Goal: Transaction & Acquisition: Purchase product/service

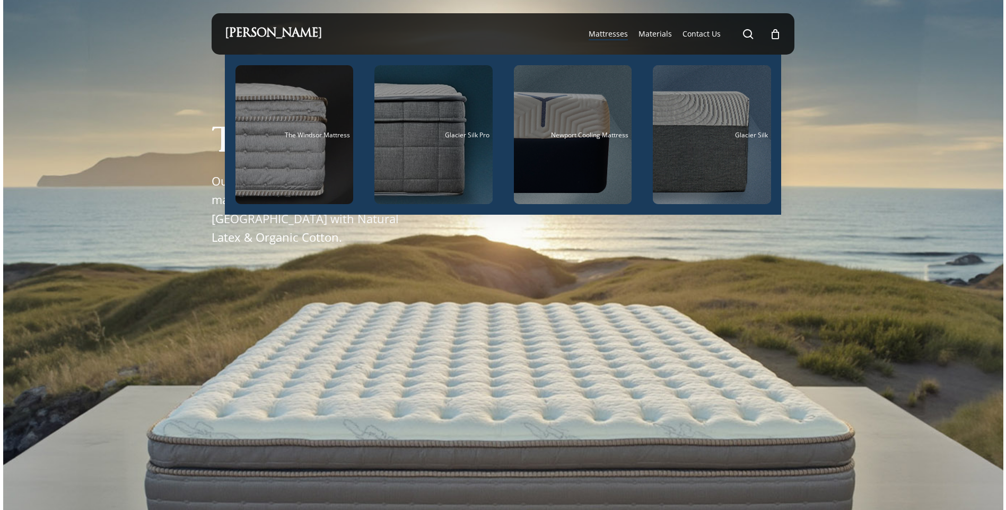
click at [610, 34] on span "Mattresses" at bounding box center [608, 34] width 39 height 10
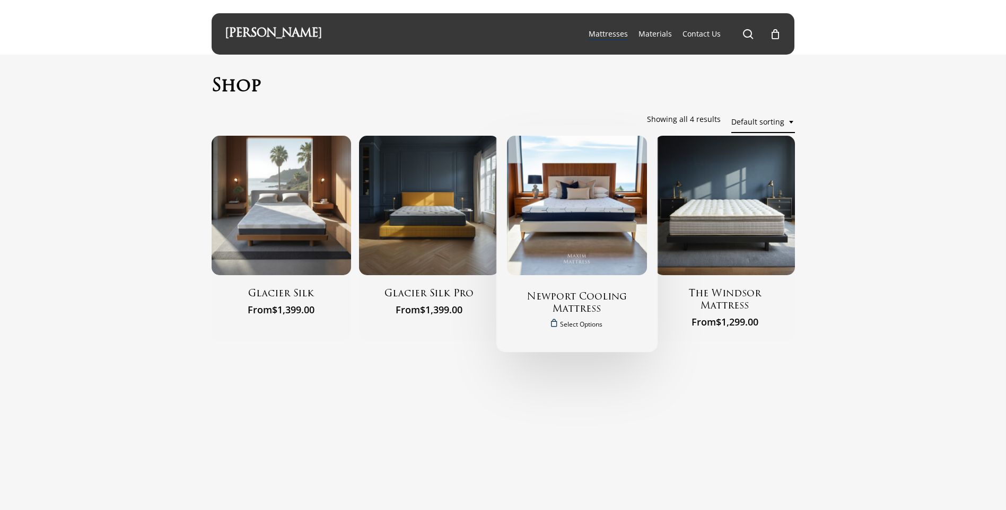
click at [581, 244] on img "Newport Cooling Mattress" at bounding box center [577, 206] width 140 height 140
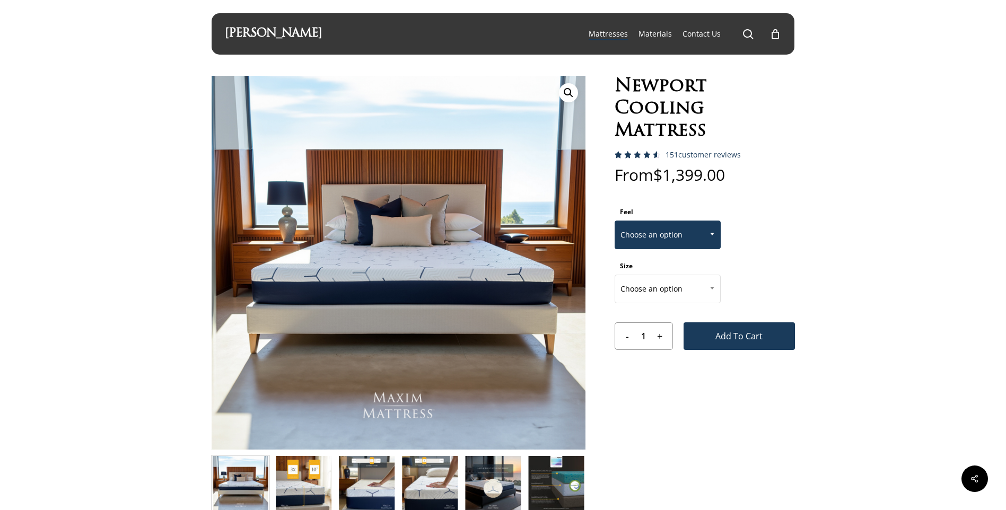
click at [658, 232] on span "Choose an option" at bounding box center [667, 235] width 105 height 22
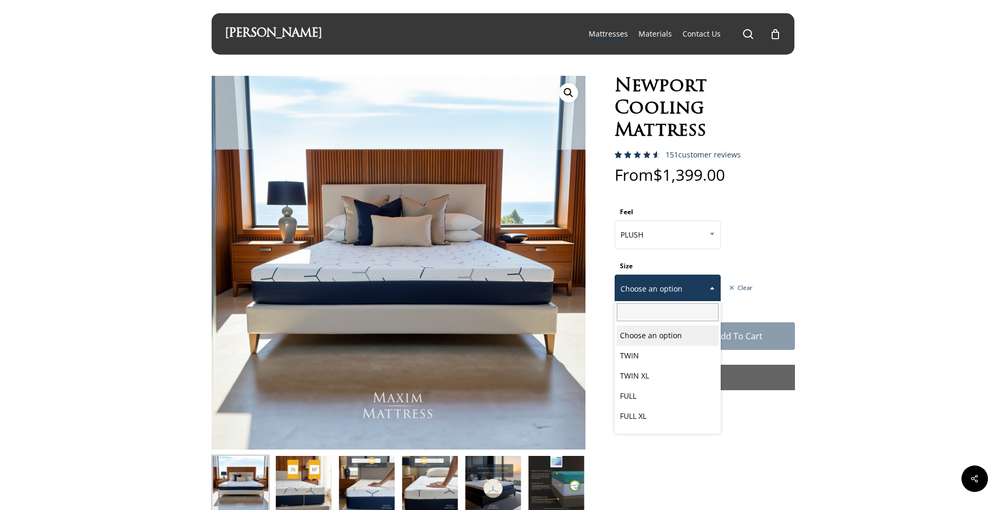
click at [635, 282] on span "Choose an option" at bounding box center [667, 289] width 105 height 22
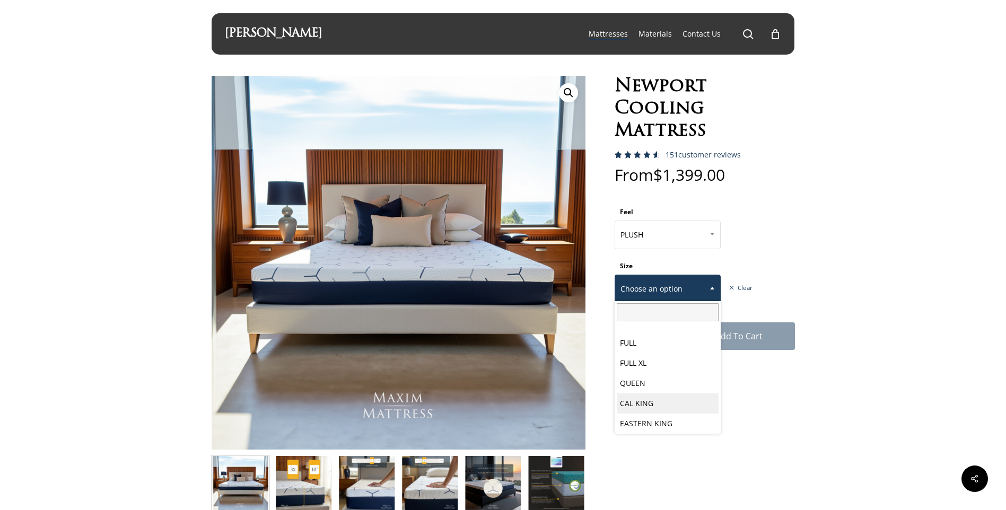
select select "PLUSH"
select select "QUEEN"
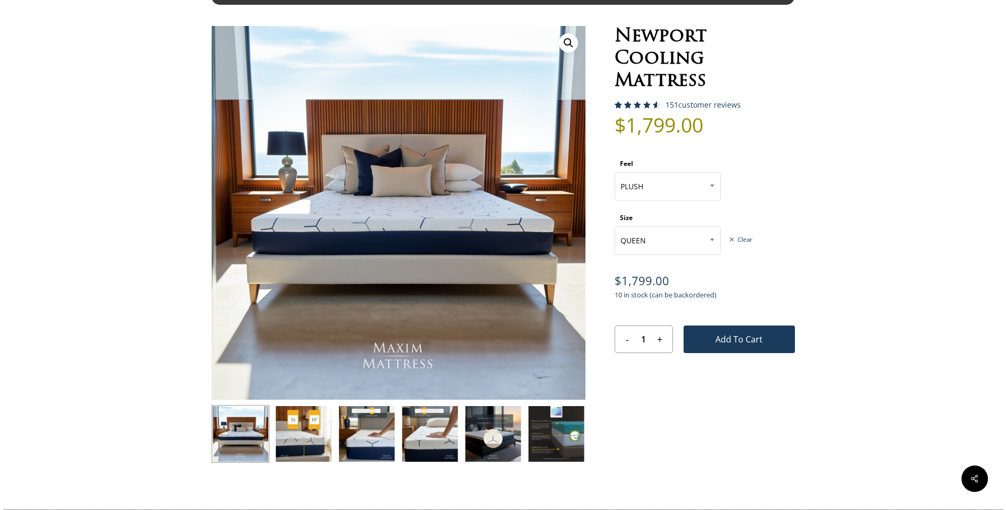
scroll to position [265, 0]
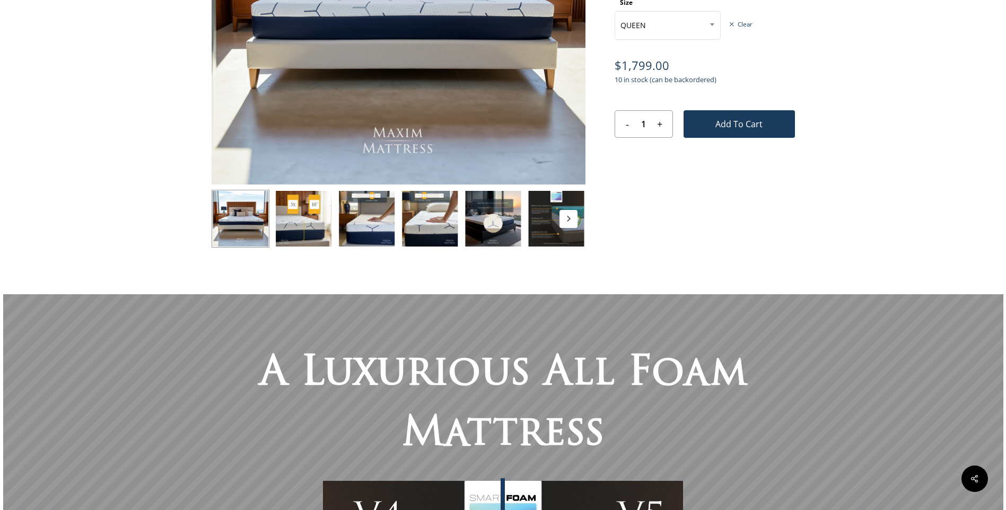
click at [549, 223] on img at bounding box center [556, 219] width 58 height 58
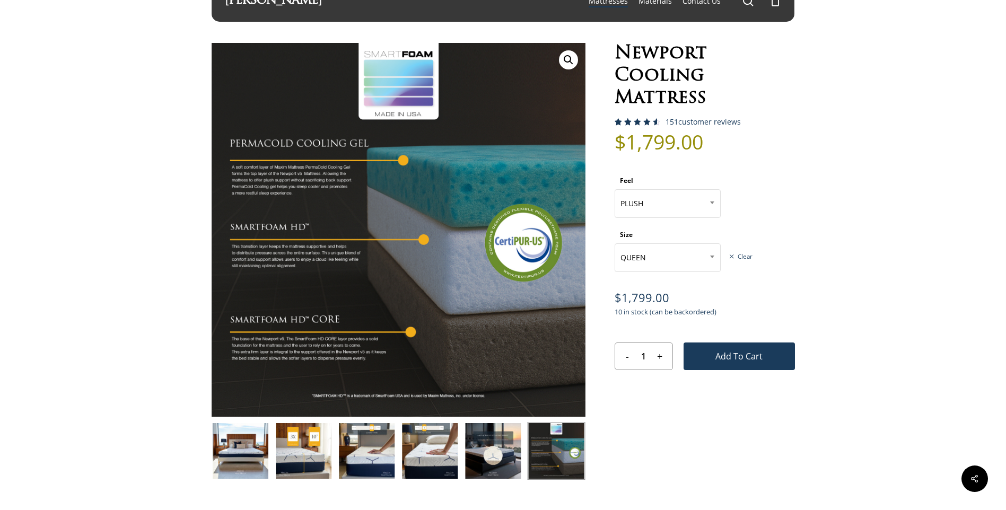
scroll to position [0, 0]
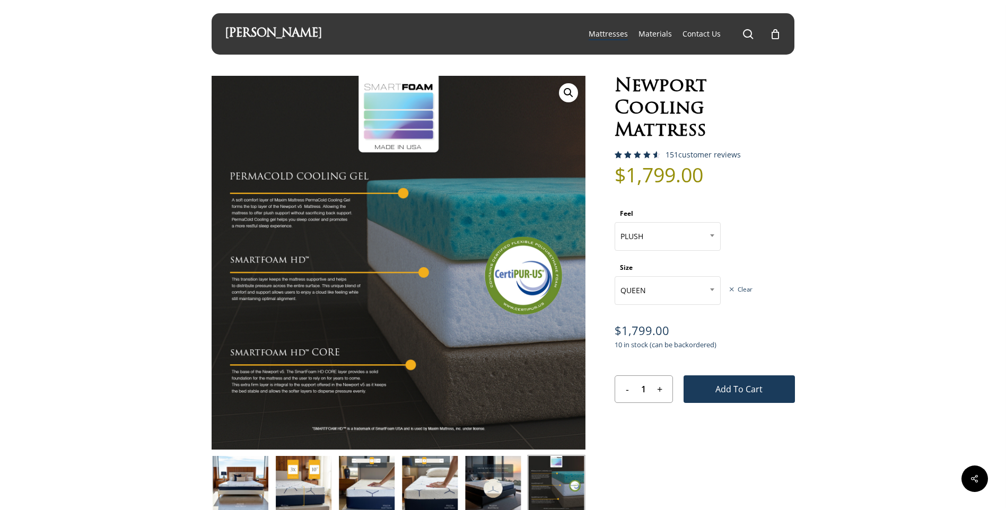
click at [252, 42] on div "[PERSON_NAME]" at bounding box center [273, 33] width 97 height 41
click at [252, 41] on div "[PERSON_NAME]" at bounding box center [273, 33] width 97 height 41
click at [252, 37] on link "[PERSON_NAME]" at bounding box center [273, 34] width 97 height 12
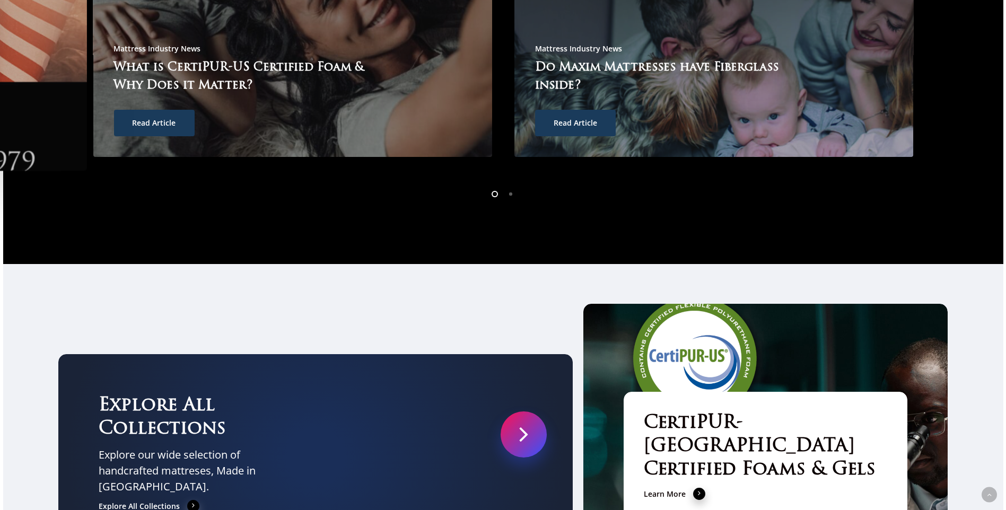
scroll to position [3556, 0]
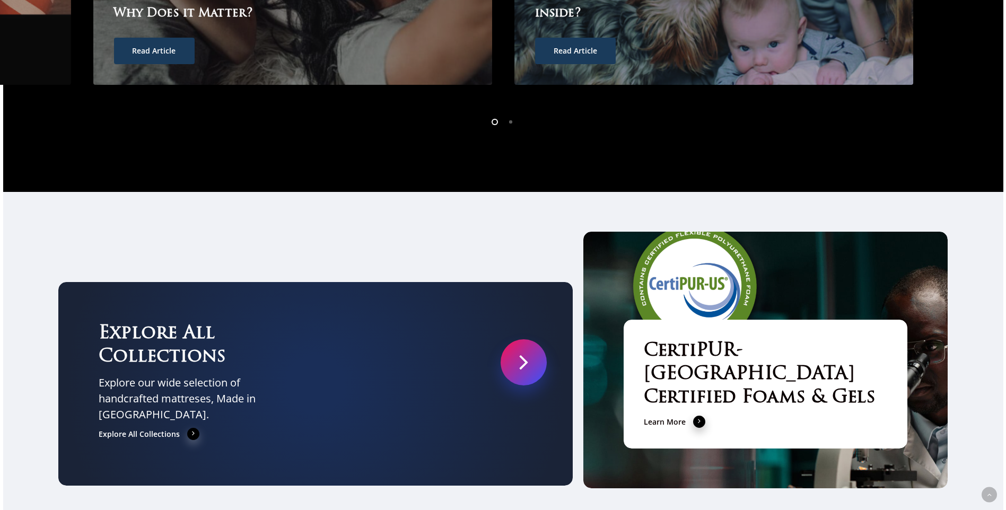
click at [536, 339] on link at bounding box center [524, 362] width 46 height 46
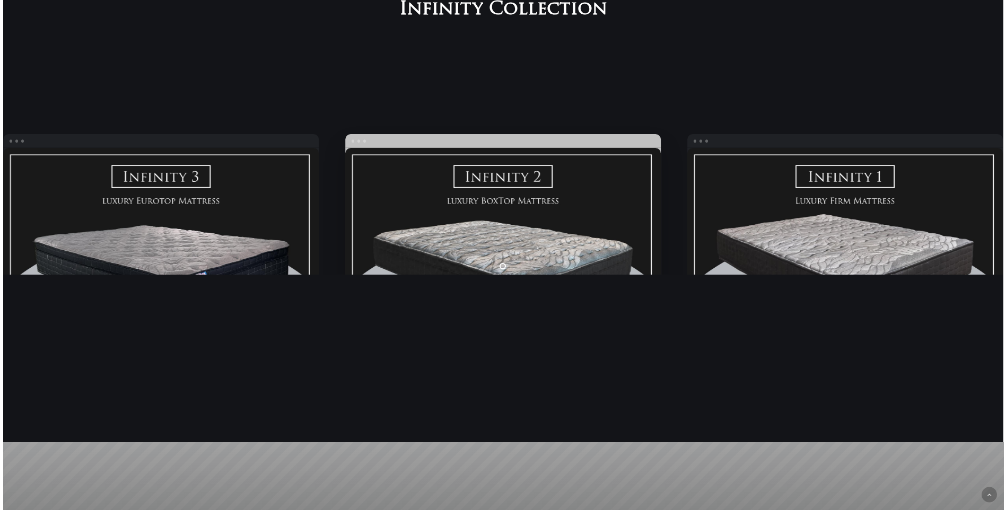
scroll to position [1697, 0]
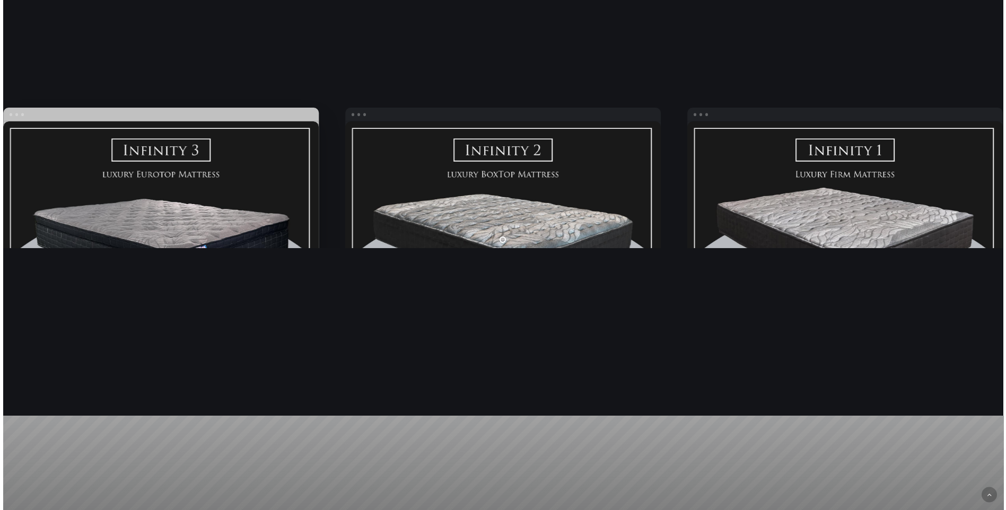
click at [204, 211] on link "Infinity PLUSH" at bounding box center [161, 243] width 316 height 245
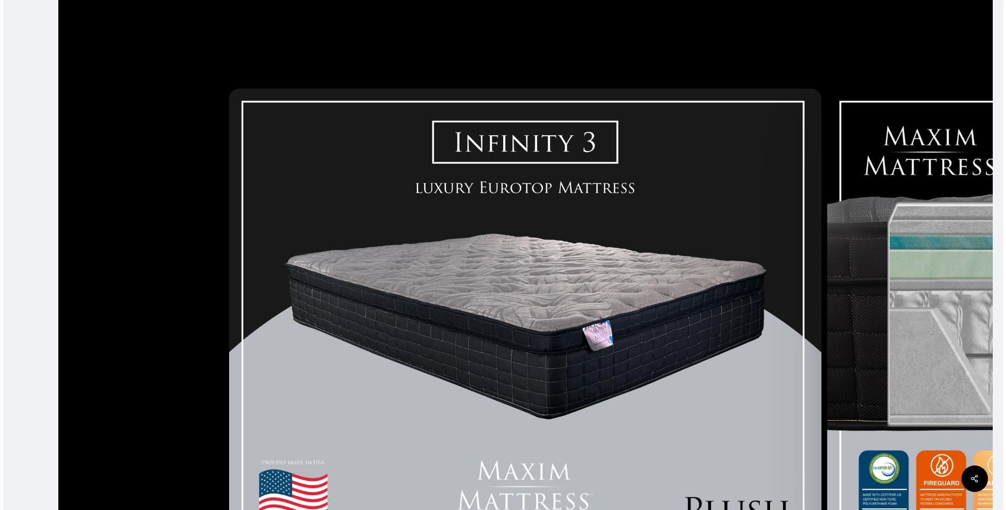
scroll to position [265, 0]
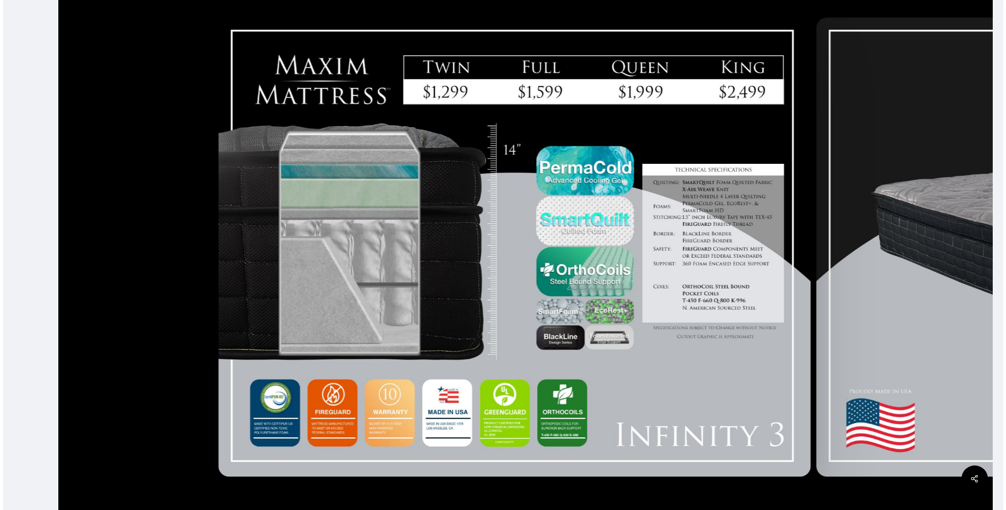
click at [284, 259] on div at bounding box center [515, 247] width 598 height 469
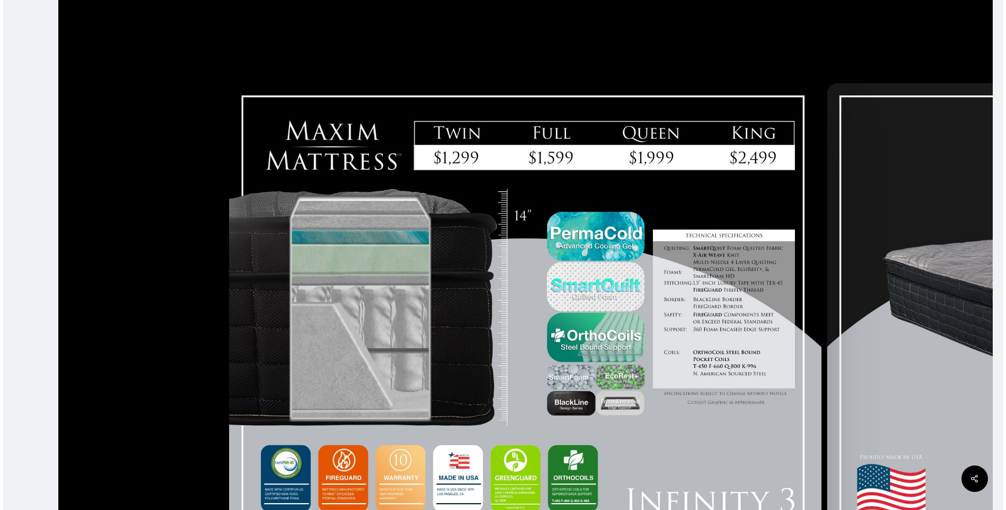
scroll to position [0, 0]
